Goal: Information Seeking & Learning: Learn about a topic

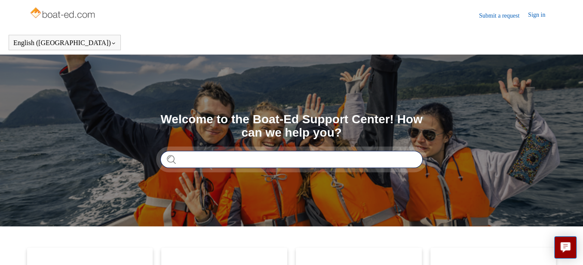
click at [227, 156] on input "Search" at bounding box center [291, 159] width 262 height 17
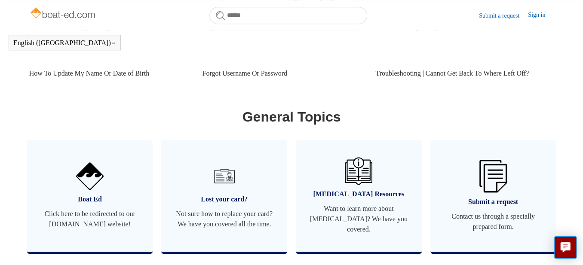
scroll to position [449, 0]
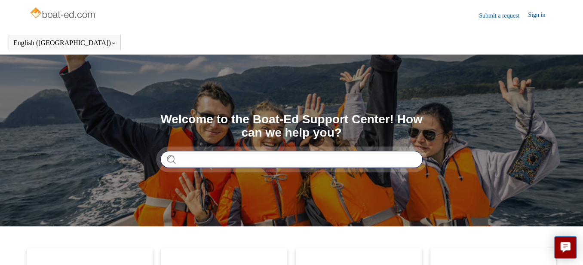
click at [229, 157] on input "Search" at bounding box center [291, 159] width 262 height 17
type input "****"
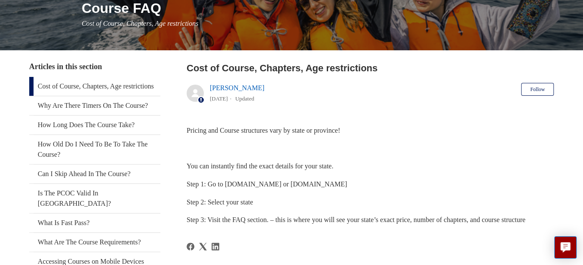
scroll to position [129, 0]
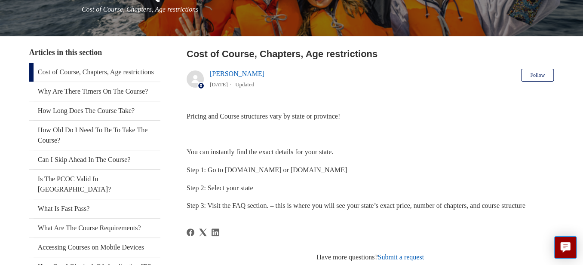
click at [244, 192] on p "Step 2: Select your state" at bounding box center [369, 188] width 367 height 11
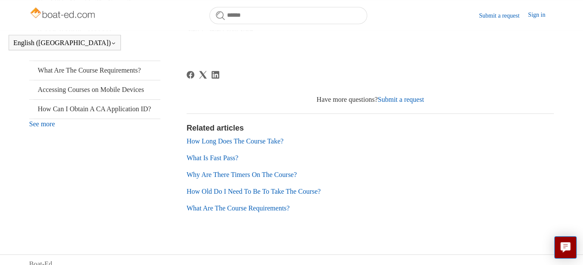
scroll to position [277, 0]
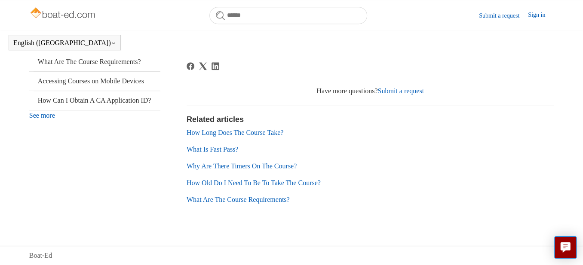
click at [242, 136] on link "How Long Does The Course Take?" at bounding box center [234, 132] width 97 height 7
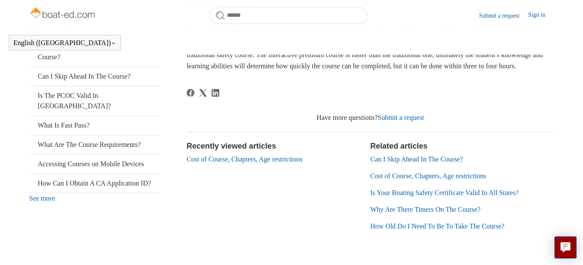
scroll to position [191, 0]
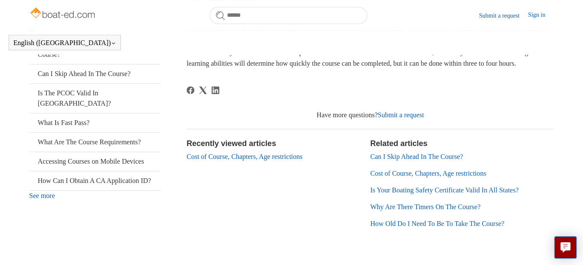
click at [203, 160] on link "Cost of Course, Chapters, Age restrictions" at bounding box center [244, 156] width 116 height 7
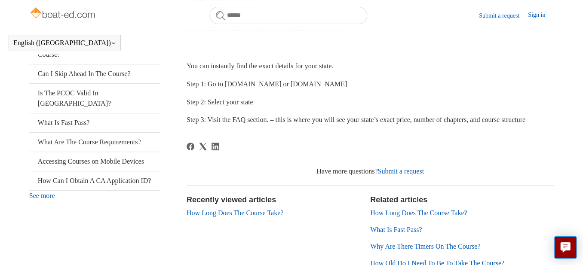
scroll to position [234, 0]
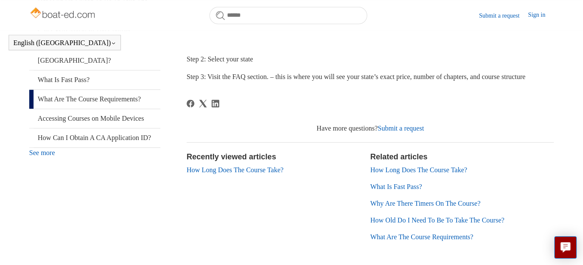
click at [113, 109] on link "What Are The Course Requirements?" at bounding box center [94, 99] width 131 height 19
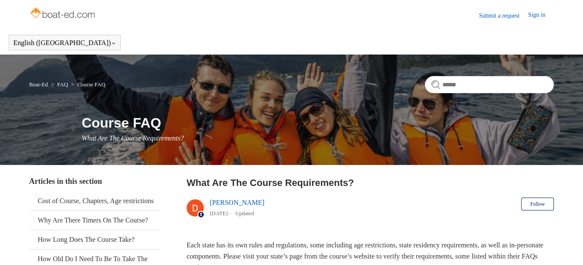
drag, startPoint x: 0, startPoint y: 0, endPoint x: 113, endPoint y: 110, distance: 158.0
click at [113, 110] on div "Boat-Ed FAQ Course FAQ Course FAQ What Are The Course Requirements?" at bounding box center [291, 110] width 583 height 110
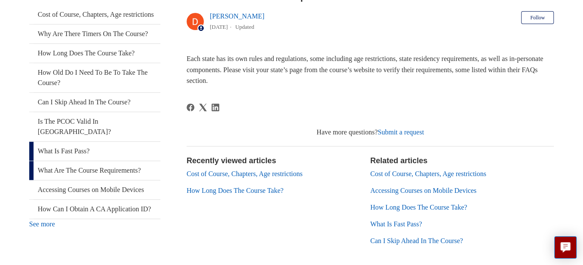
scroll to position [191, 0]
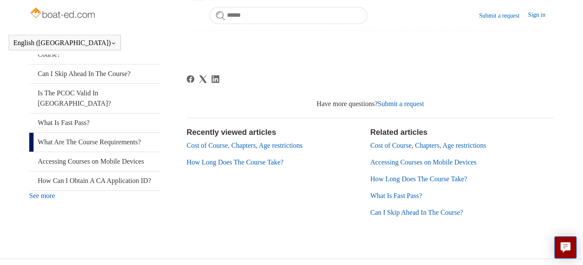
click at [278, 148] on link "Cost of Course, Chapters, Age restrictions" at bounding box center [244, 145] width 116 height 7
